Goal: Find specific page/section: Find specific page/section

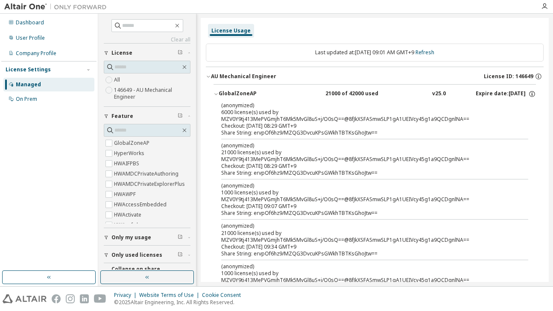
click at [44, 24] on div "Dashboard" at bounding box center [48, 23] width 91 height 14
